Goal: Task Accomplishment & Management: Manage account settings

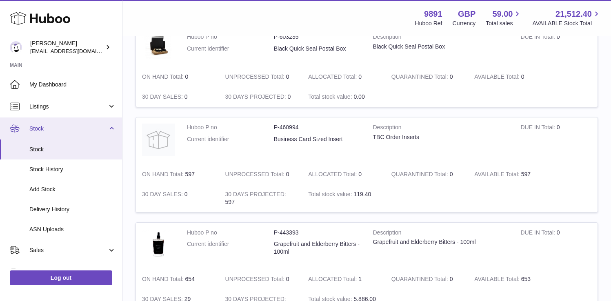
click at [73, 131] on span "Stock" at bounding box center [68, 129] width 78 height 8
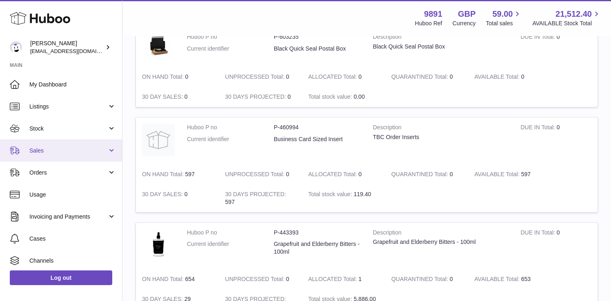
click at [55, 148] on span "Sales" at bounding box center [68, 151] width 78 height 8
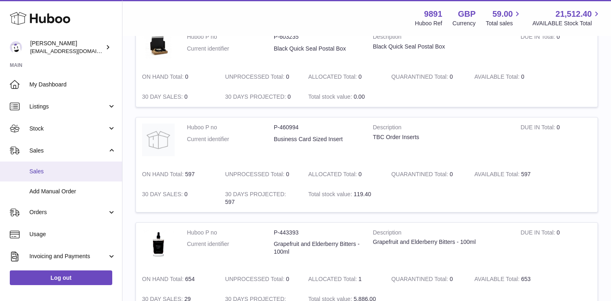
click at [59, 165] on link "Sales" at bounding box center [61, 172] width 122 height 20
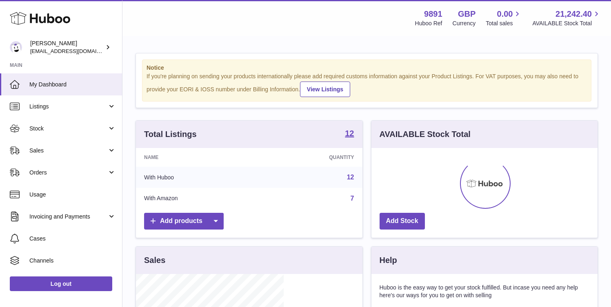
scroll to position [127, 148]
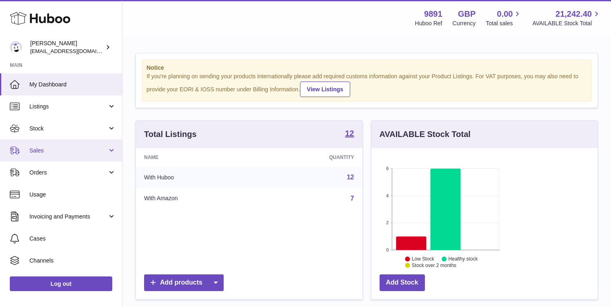
click at [56, 155] on link "Sales" at bounding box center [61, 151] width 122 height 22
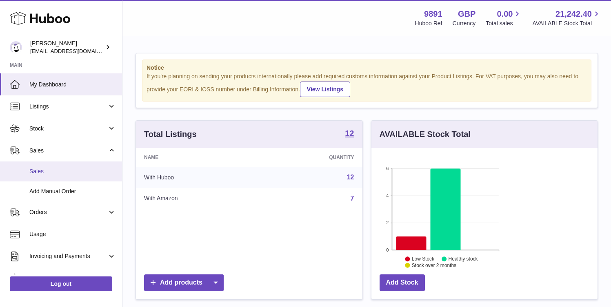
click at [53, 176] on link "Sales" at bounding box center [61, 172] width 122 height 20
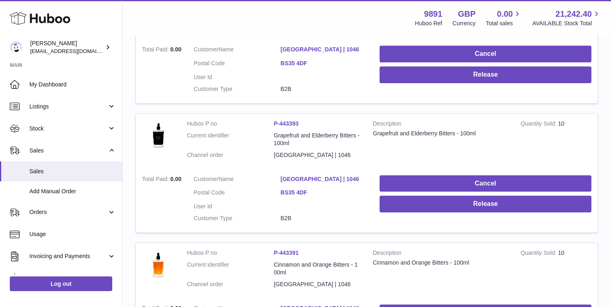
scroll to position [208, 0]
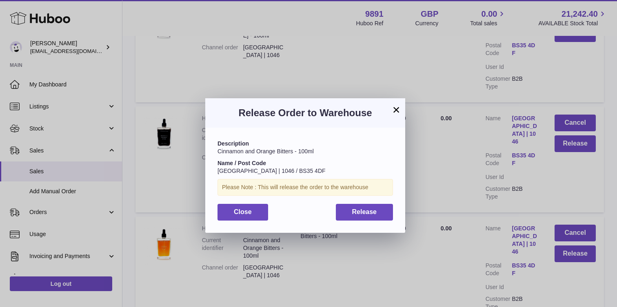
click at [395, 112] on button "×" at bounding box center [396, 110] width 10 height 10
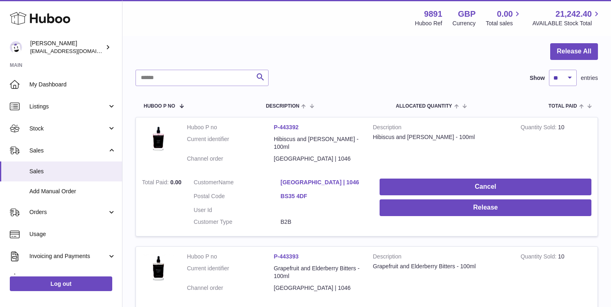
scroll to position [55, 0]
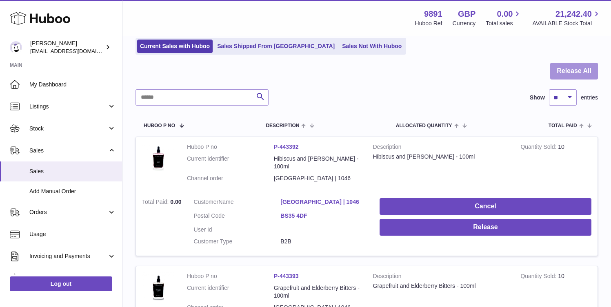
click at [580, 68] on button "Release All" at bounding box center [574, 71] width 48 height 17
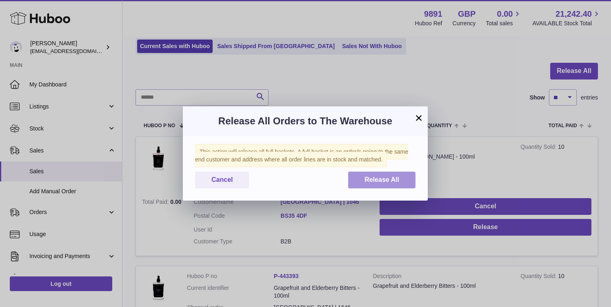
click at [392, 183] on span "Release All" at bounding box center [381, 179] width 35 height 7
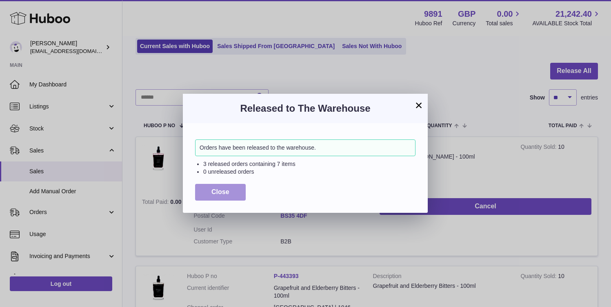
click at [230, 193] on button "Close" at bounding box center [220, 192] width 51 height 17
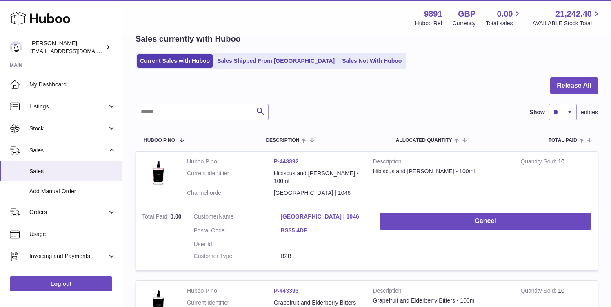
scroll to position [0, 0]
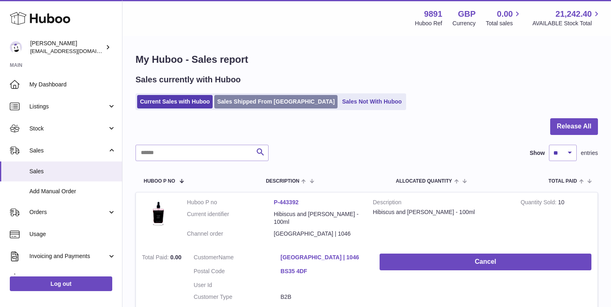
click at [275, 105] on link "Sales Shipped From [GEOGRAPHIC_DATA]" at bounding box center [275, 101] width 123 height 13
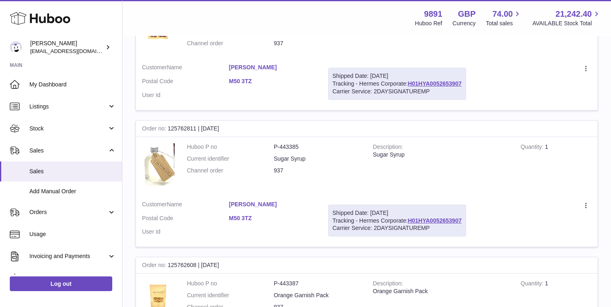
scroll to position [854, 0]
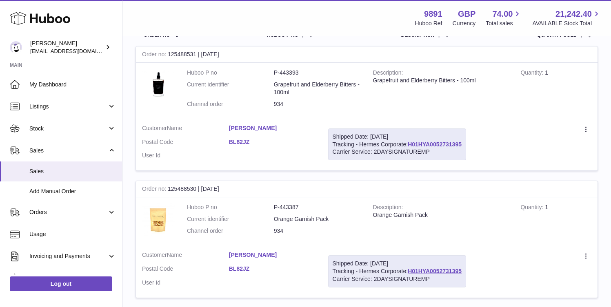
scroll to position [133, 0]
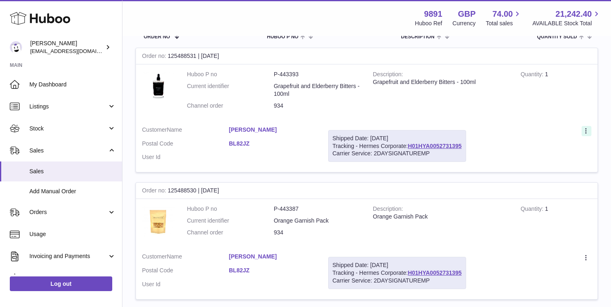
click at [585, 128] on icon at bounding box center [586, 132] width 9 height 8
click at [545, 158] on li "Duplicate Order" at bounding box center [550, 167] width 82 height 18
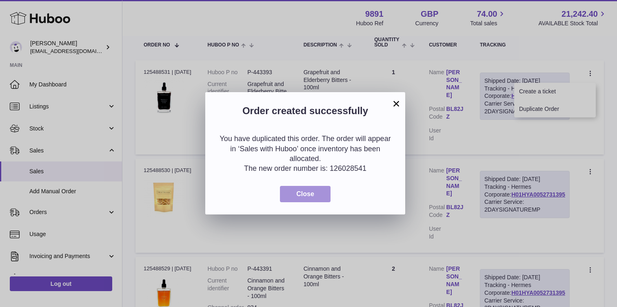
click at [321, 197] on button "Close" at bounding box center [305, 194] width 51 height 17
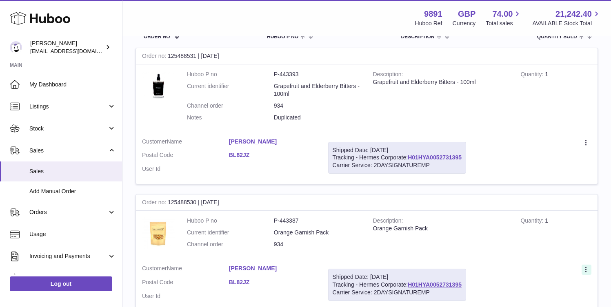
click at [584, 266] on icon at bounding box center [586, 270] width 9 height 8
click at [548, 297] on li "Duplicate Order" at bounding box center [550, 306] width 82 height 18
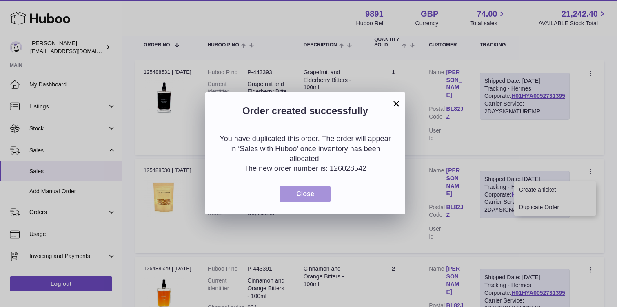
click at [310, 194] on span "Close" at bounding box center [305, 193] width 18 height 7
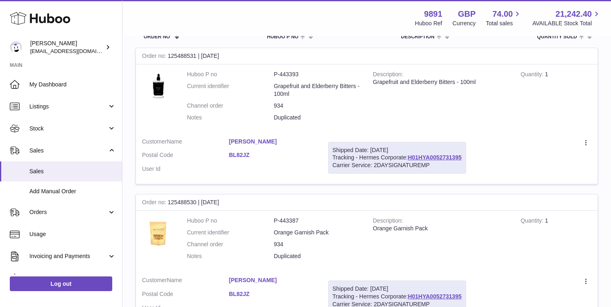
scroll to position [0, 0]
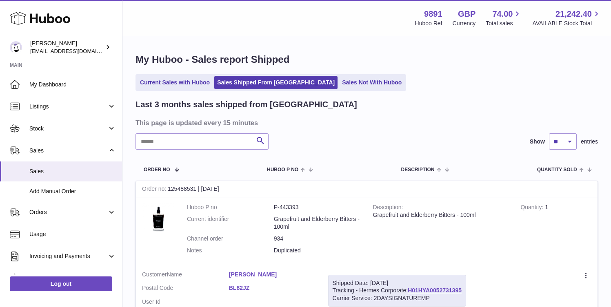
click at [173, 79] on link "Current Sales with Huboo" at bounding box center [174, 82] width 75 height 13
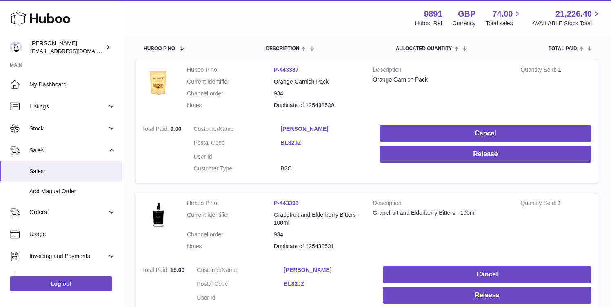
scroll to position [134, 0]
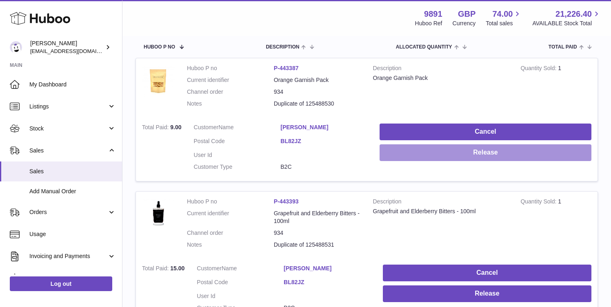
click at [571, 144] on button "Release" at bounding box center [485, 152] width 212 height 17
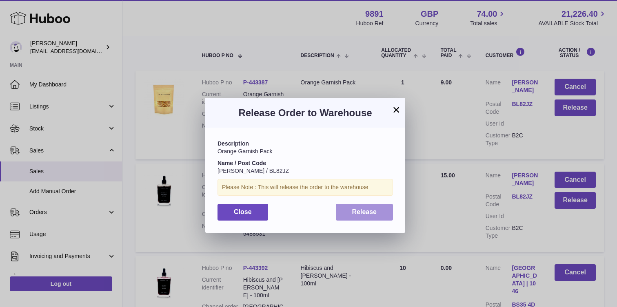
click at [361, 210] on span "Release" at bounding box center [364, 211] width 25 height 7
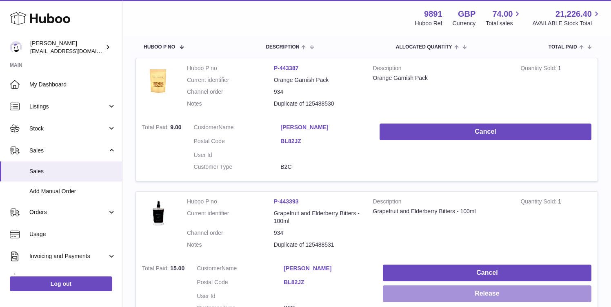
click at [564, 286] on button "Release" at bounding box center [487, 294] width 208 height 17
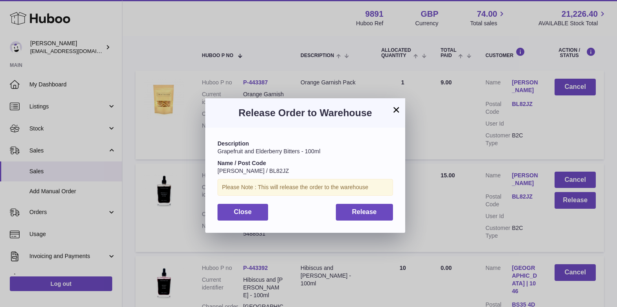
click at [330, 214] on div "Close Release" at bounding box center [304, 212] width 175 height 17
click at [354, 213] on span "Release" at bounding box center [364, 211] width 25 height 7
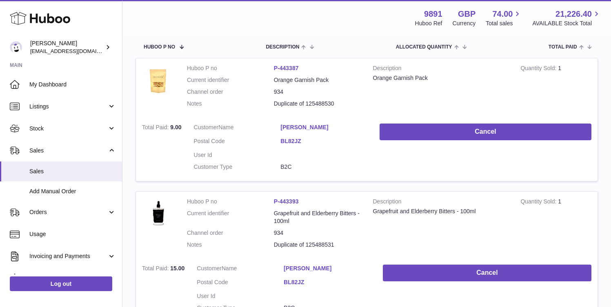
scroll to position [134, 0]
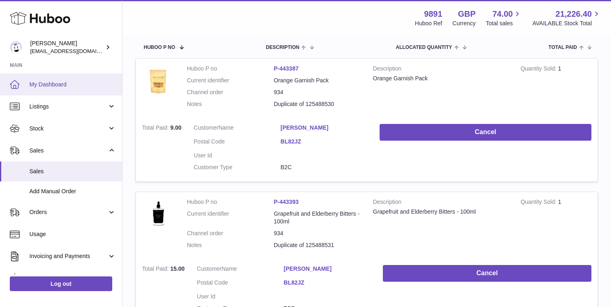
click at [50, 81] on span "My Dashboard" at bounding box center [72, 85] width 86 height 8
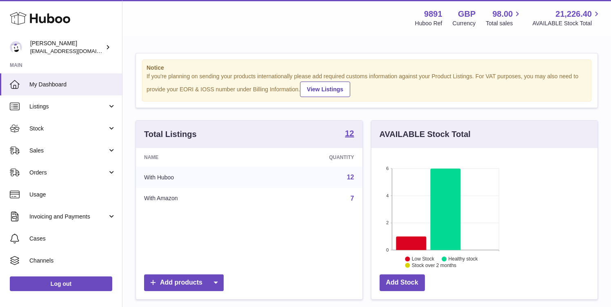
scroll to position [127, 148]
